Goal: Find specific page/section: Find specific page/section

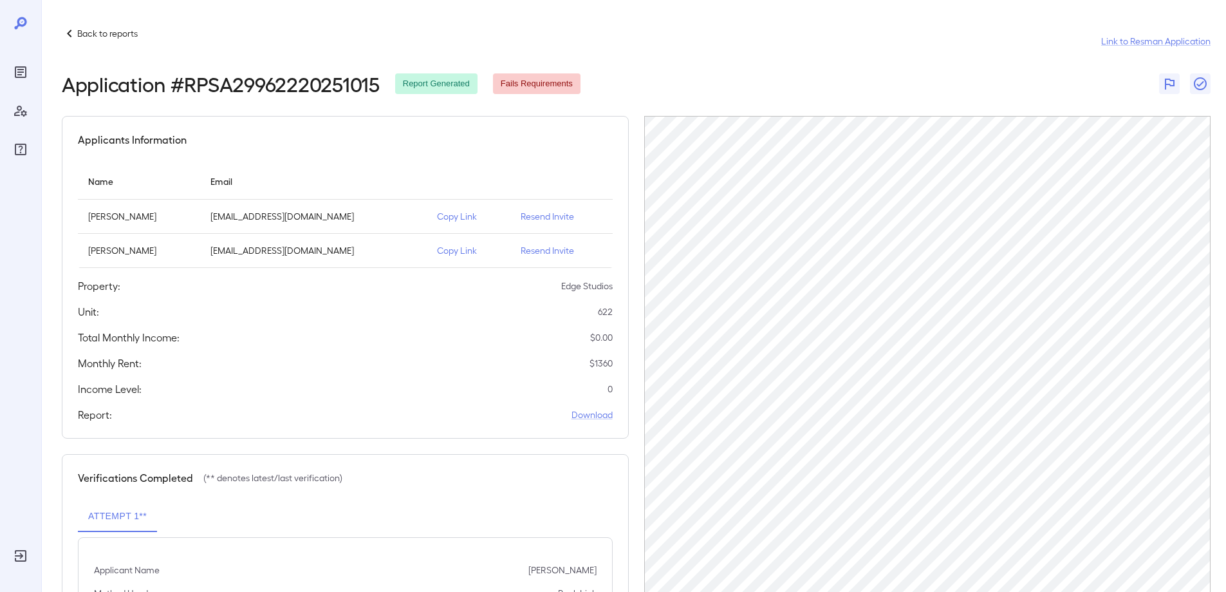
click at [9, 78] on div at bounding box center [20, 296] width 41 height 592
click at [26, 71] on icon "Reports" at bounding box center [21, 72] width 12 height 12
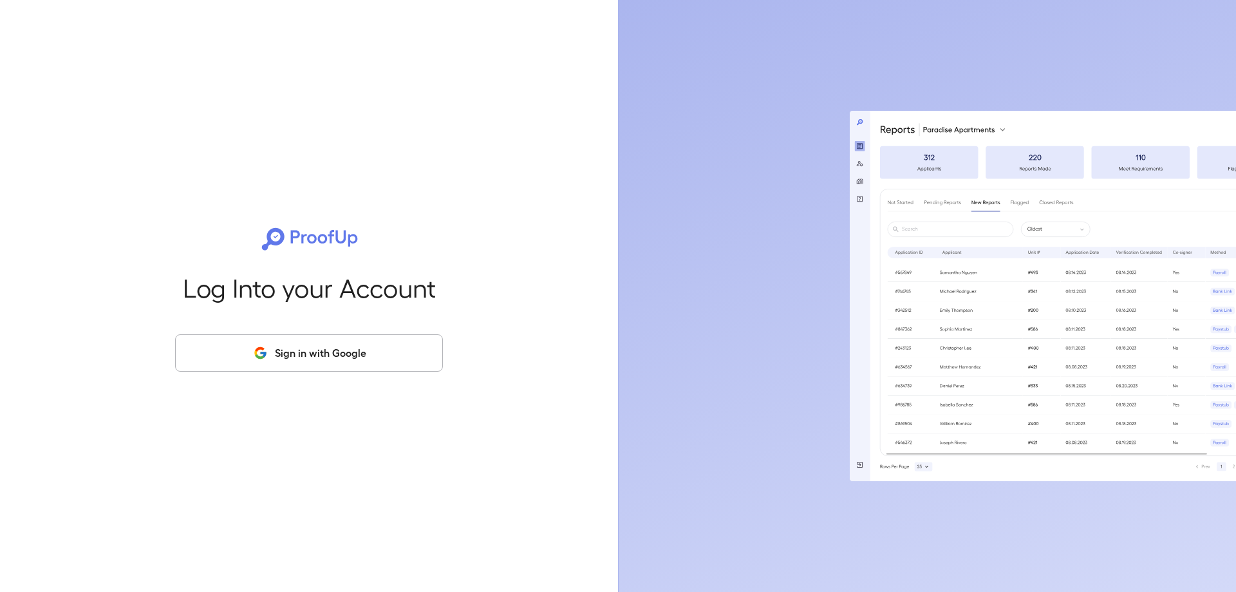
click at [249, 351] on button "Sign in with Google" at bounding box center [309, 352] width 268 height 37
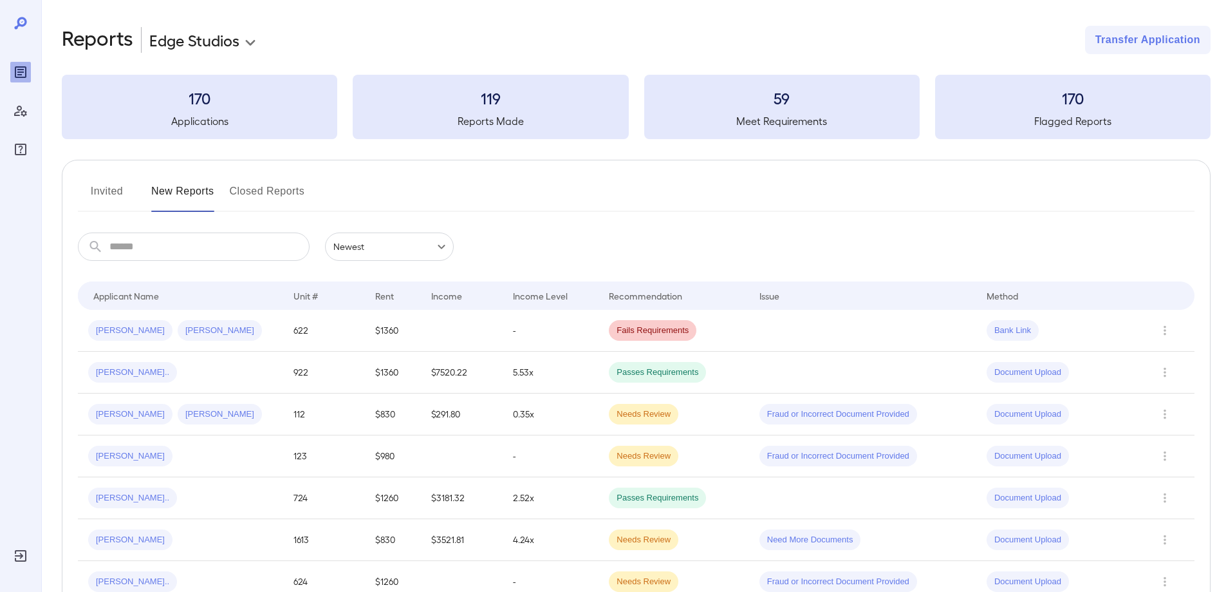
click at [109, 196] on button "Invited" at bounding box center [107, 196] width 58 height 31
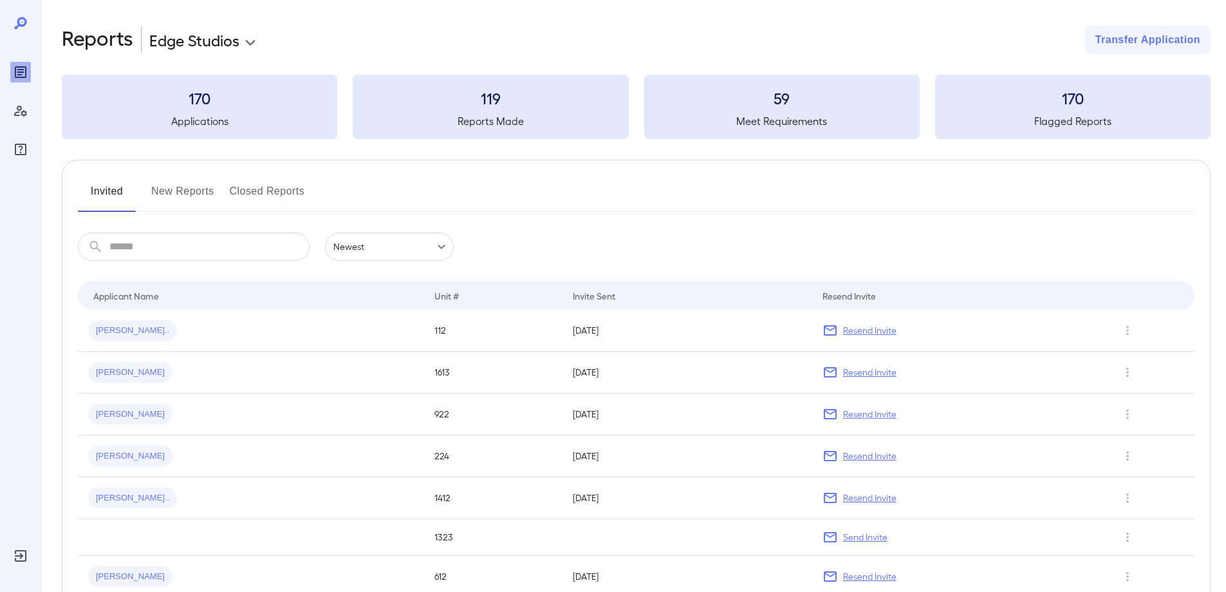
click at [209, 194] on button "New Reports" at bounding box center [182, 196] width 63 height 31
